Goal: Information Seeking & Learning: Understand process/instructions

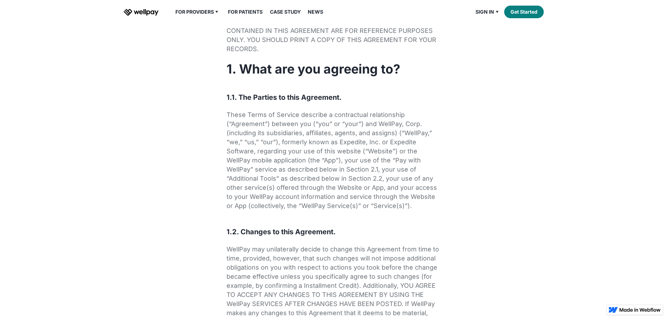
scroll to position [245, 0]
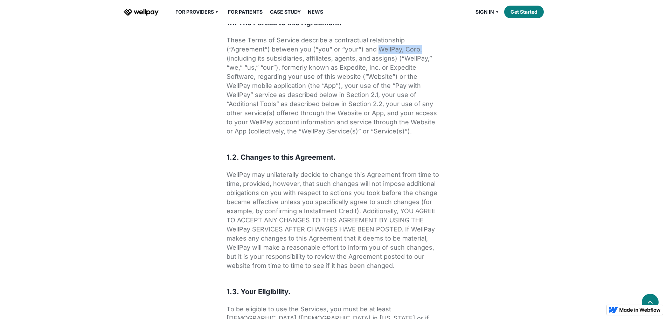
drag, startPoint x: 375, startPoint y: 82, endPoint x: 467, endPoint y: 79, distance: 92.4
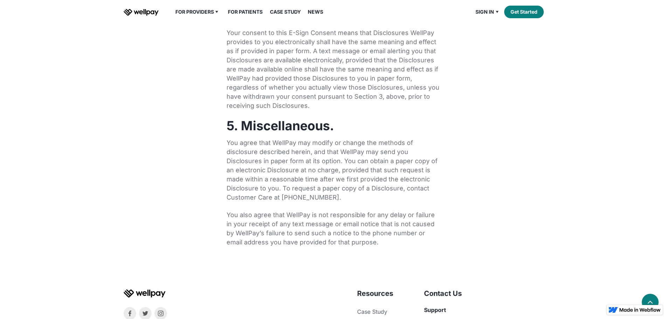
scroll to position [8769, 0]
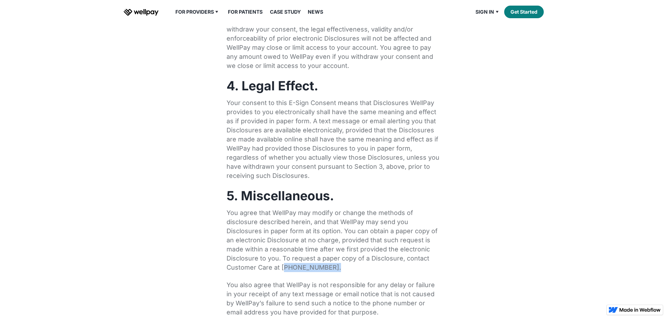
drag, startPoint x: 329, startPoint y: 145, endPoint x: 283, endPoint y: 143, distance: 45.9
click at [283, 208] on p "You agree that WellPay may modify or change the methods of disclosure described…" at bounding box center [333, 240] width 214 height 64
copy p "415) 935-4133."
